Goal: Transaction & Acquisition: Purchase product/service

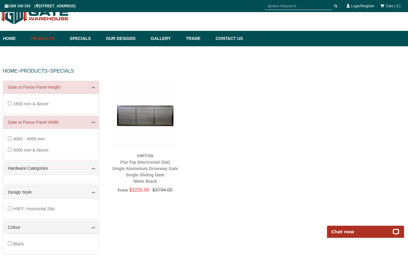
click at [41, 148] on span "5000 mm & Above" at bounding box center [31, 150] width 36 height 5
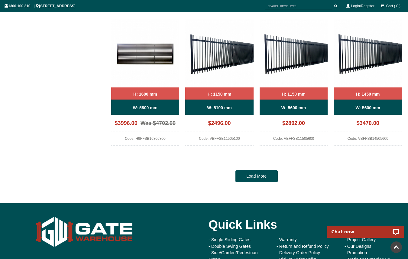
scroll to position [499, 0]
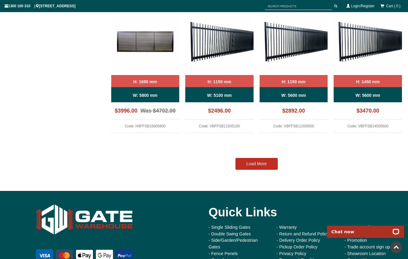
click at [256, 164] on link "Load More" at bounding box center [256, 164] width 42 height 12
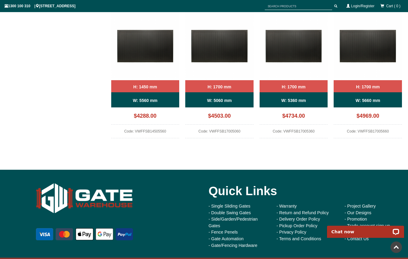
scroll to position [1065, 0]
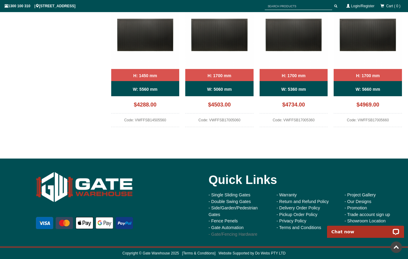
click at [235, 235] on link "- Gate/Fencing Hardware" at bounding box center [233, 234] width 49 height 5
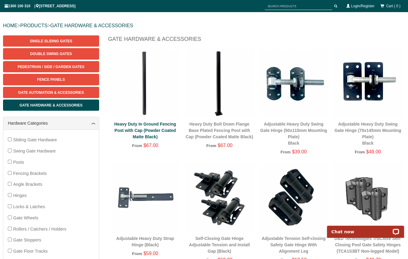
scroll to position [91, 0]
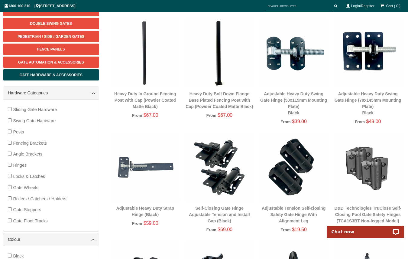
click at [12, 133] on div "Sliding Gate Hardware Swing Gate Hardware Posts Fencing Brackets Angle Brackets…" at bounding box center [51, 165] width 86 height 122
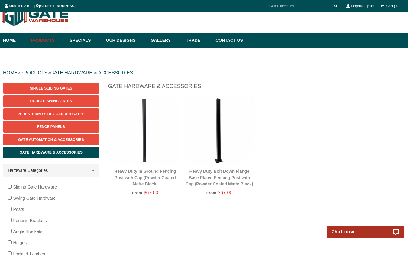
scroll to position [15, 0]
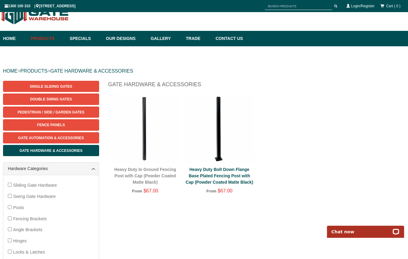
click at [223, 180] on link "Heavy Duty Bolt Down Flange Base Plated Fencing Post with Cap (Powder Coated Ma…" at bounding box center [219, 176] width 67 height 18
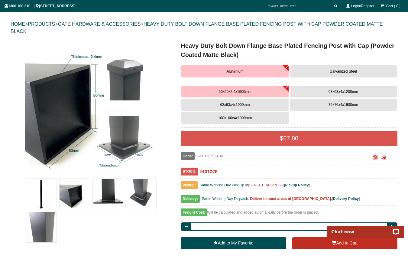
scroll to position [76, 0]
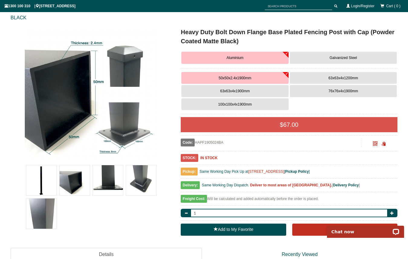
click at [352, 55] on button "Galvanized Steel" at bounding box center [343, 58] width 107 height 12
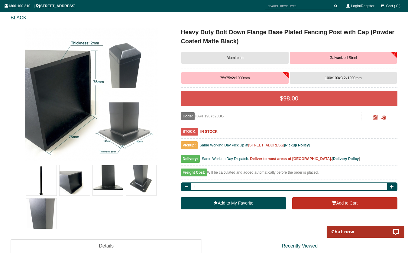
click at [343, 77] on span "100x100x3.2x1900mm" at bounding box center [343, 78] width 37 height 4
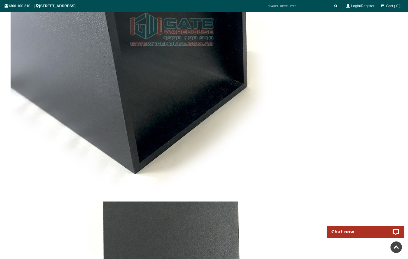
scroll to position [650, 0]
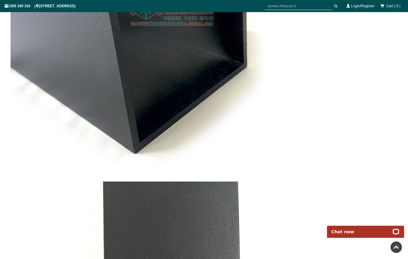
click at [221, 161] on img at bounding box center [171, 8] width 321 height 321
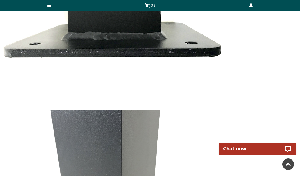
scroll to position [855, 0]
